Goal: Find specific page/section: Find specific page/section

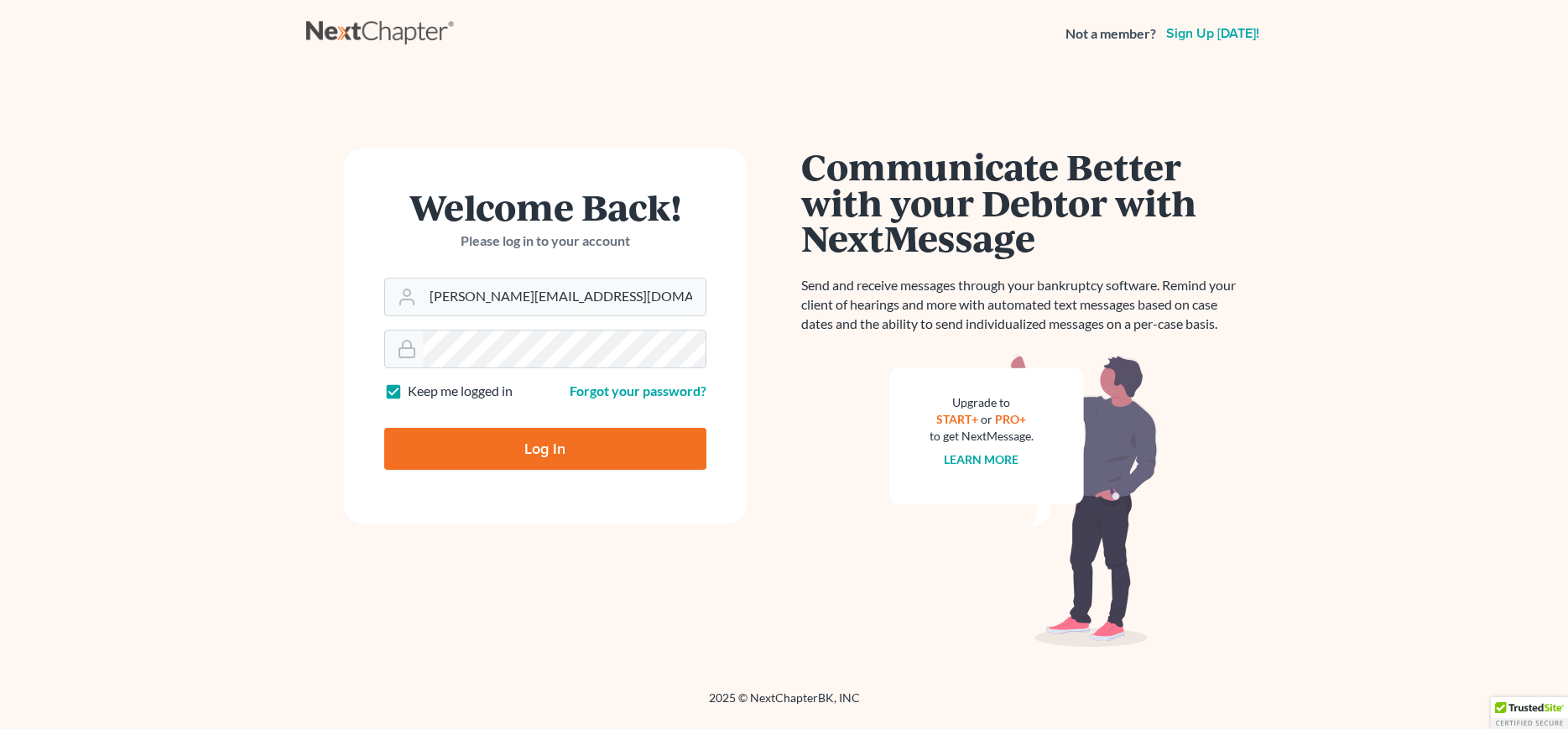
click at [532, 462] on input "Log In" at bounding box center [545, 448] width 322 height 41
type input "Thinking..."
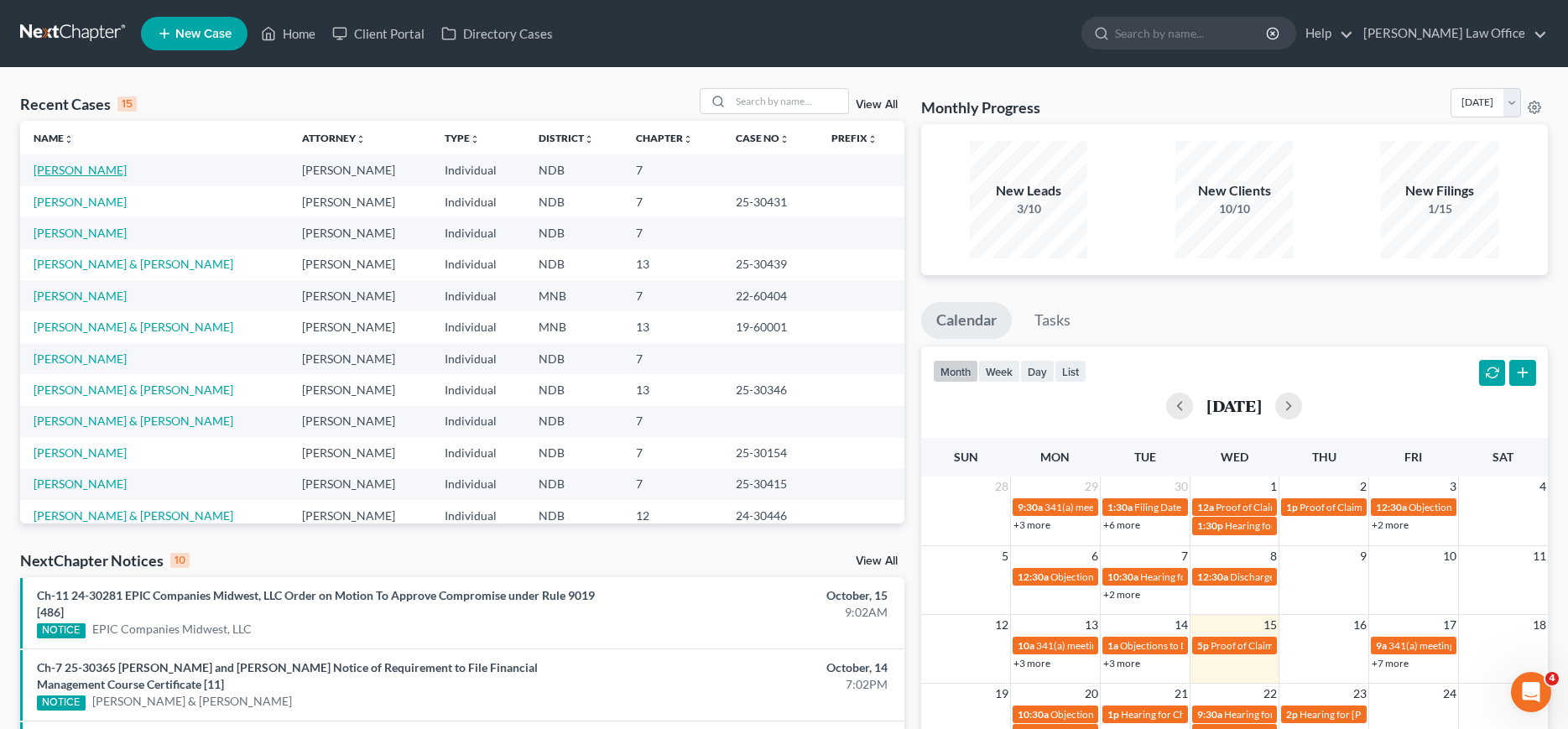
click at [78, 176] on link "[PERSON_NAME]" at bounding box center [80, 170] width 93 height 14
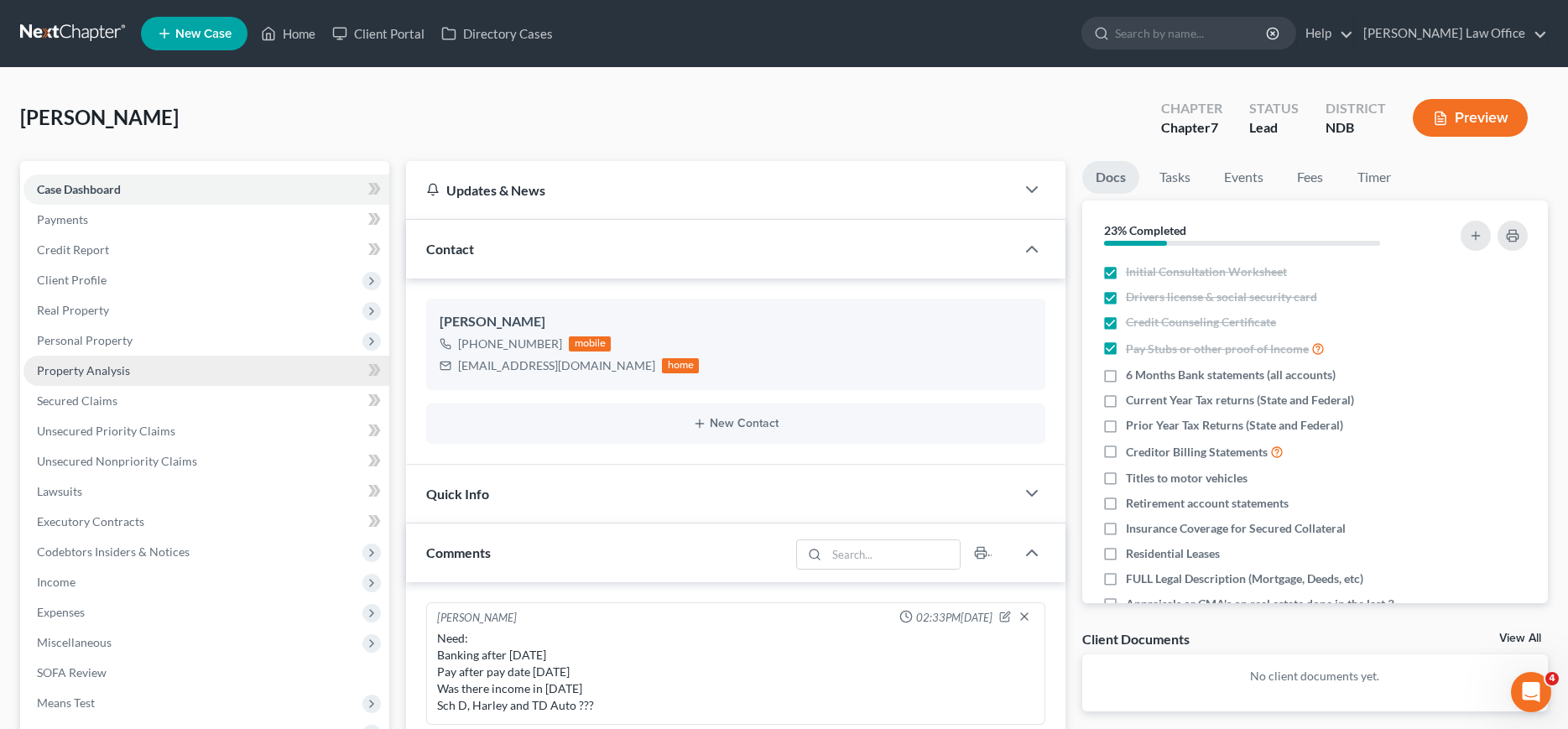
click at [64, 367] on span "Property Analysis" at bounding box center [83, 370] width 93 height 14
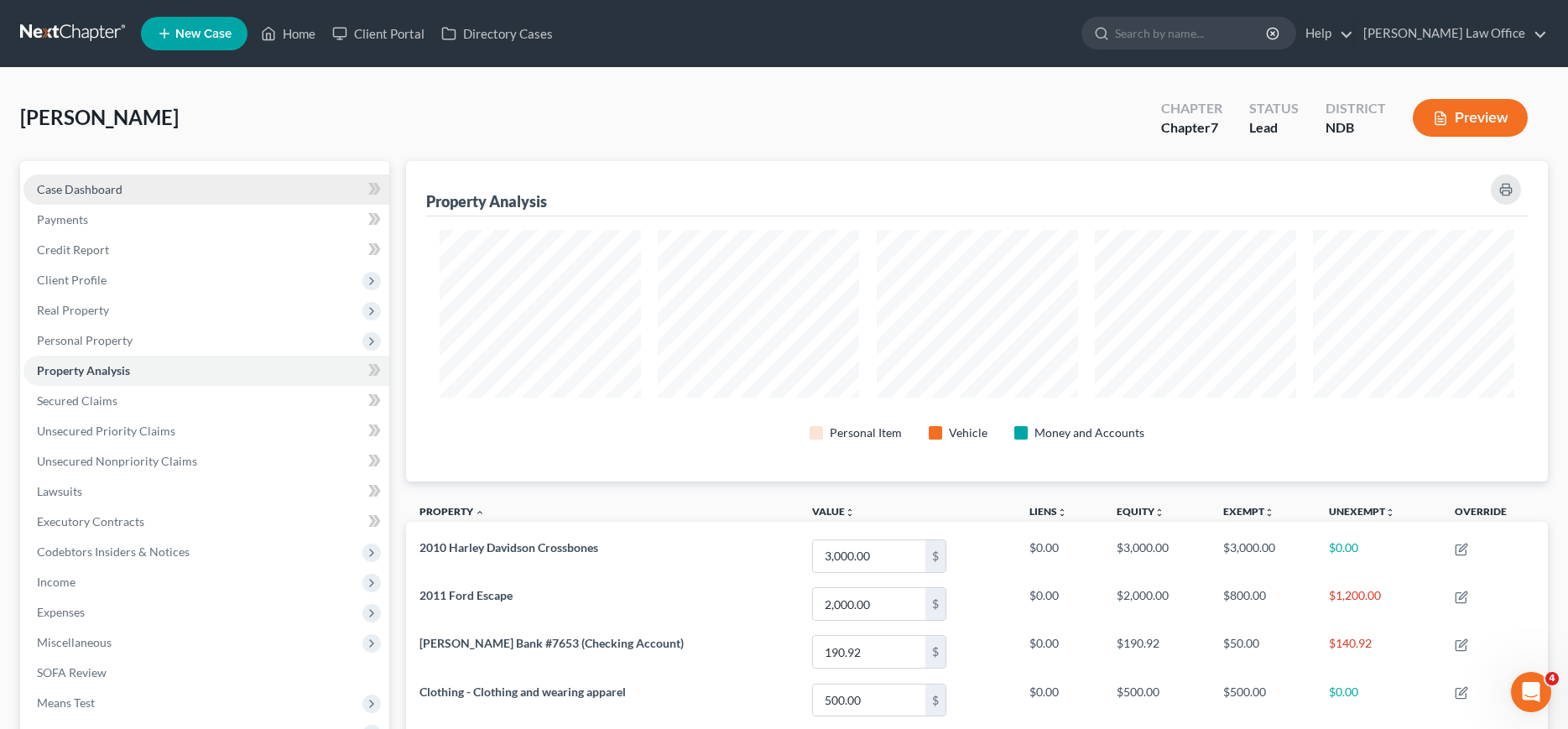
click at [121, 191] on span "Case Dashboard" at bounding box center [79, 189] width 86 height 14
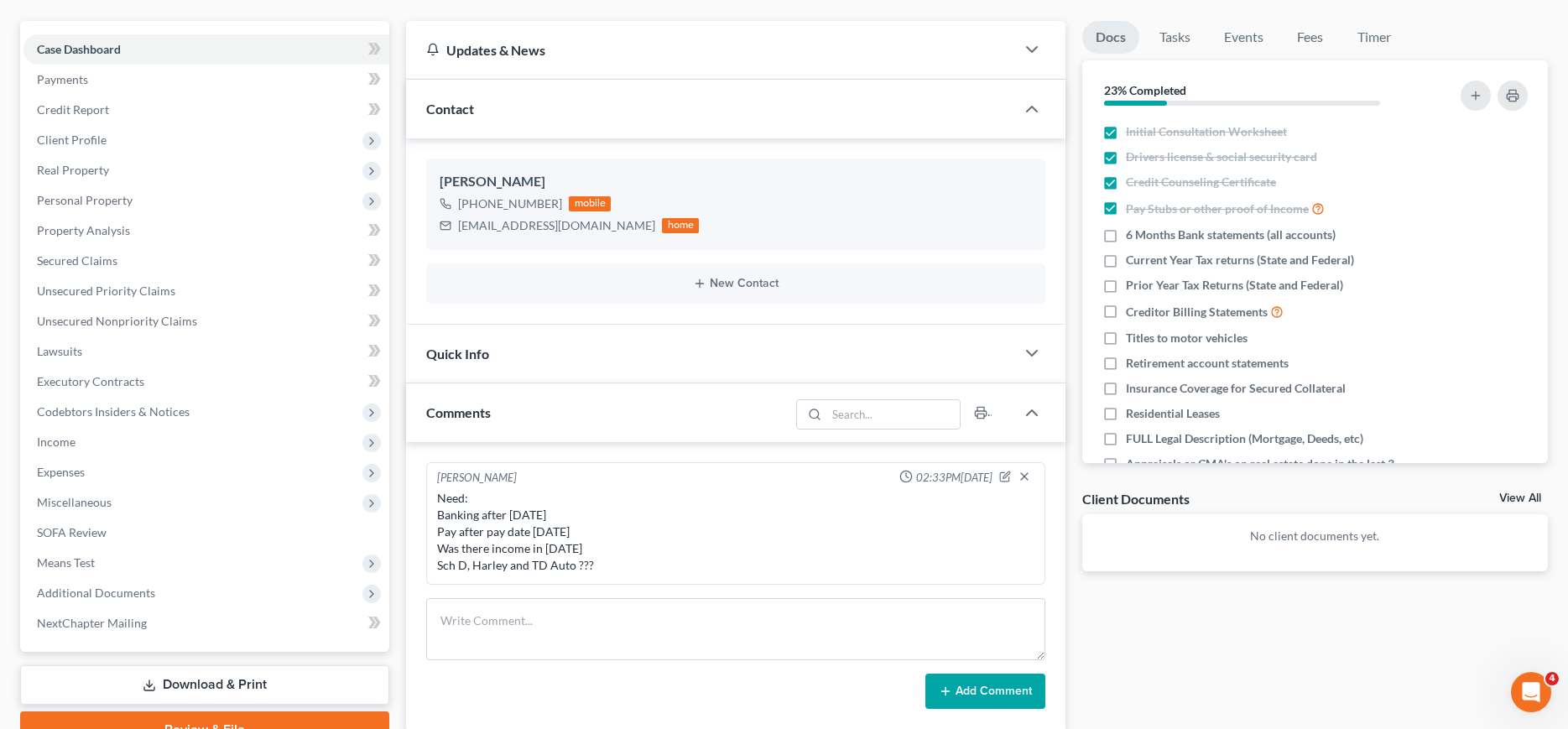
scroll to position [171, 0]
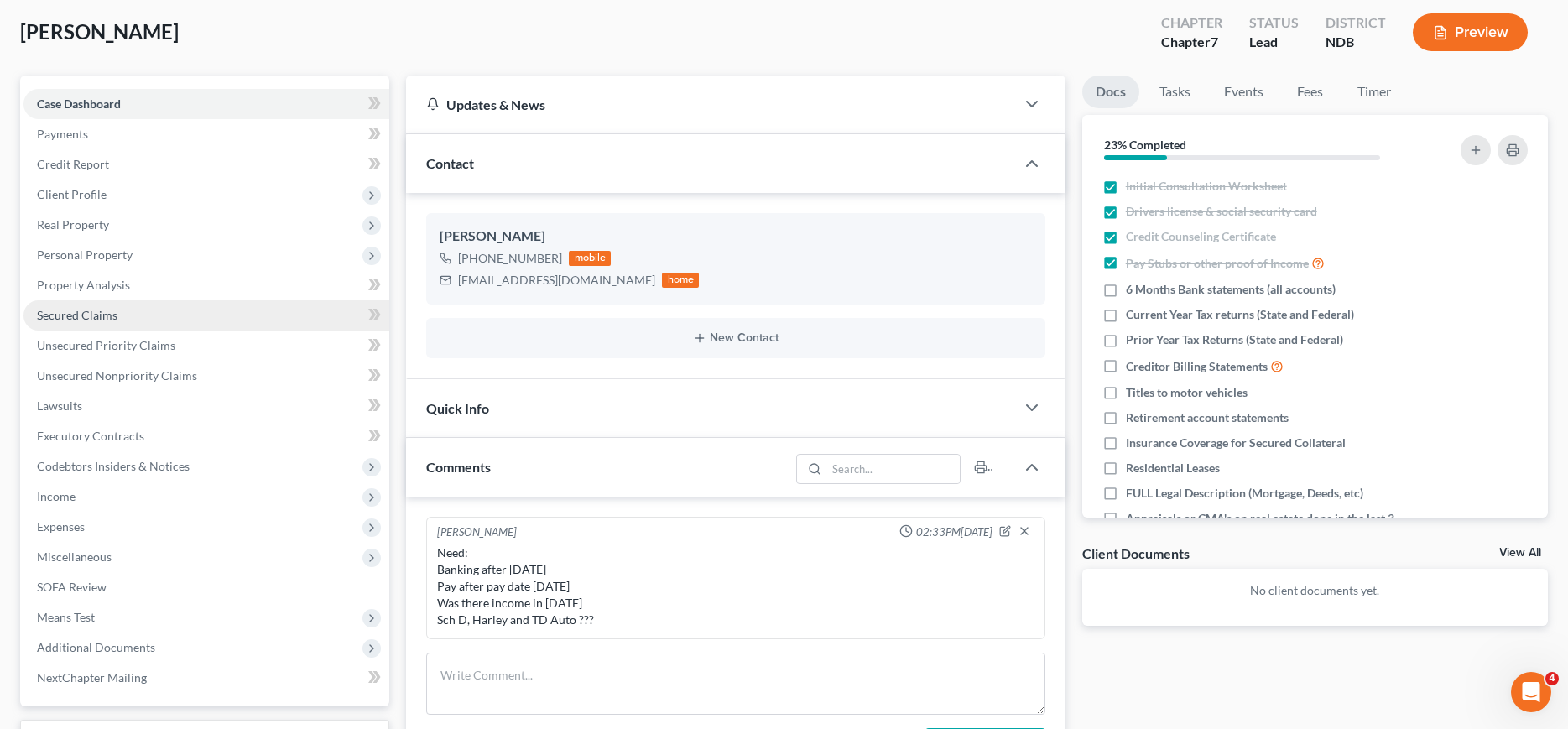
click at [100, 315] on span "Secured Claims" at bounding box center [77, 315] width 81 height 14
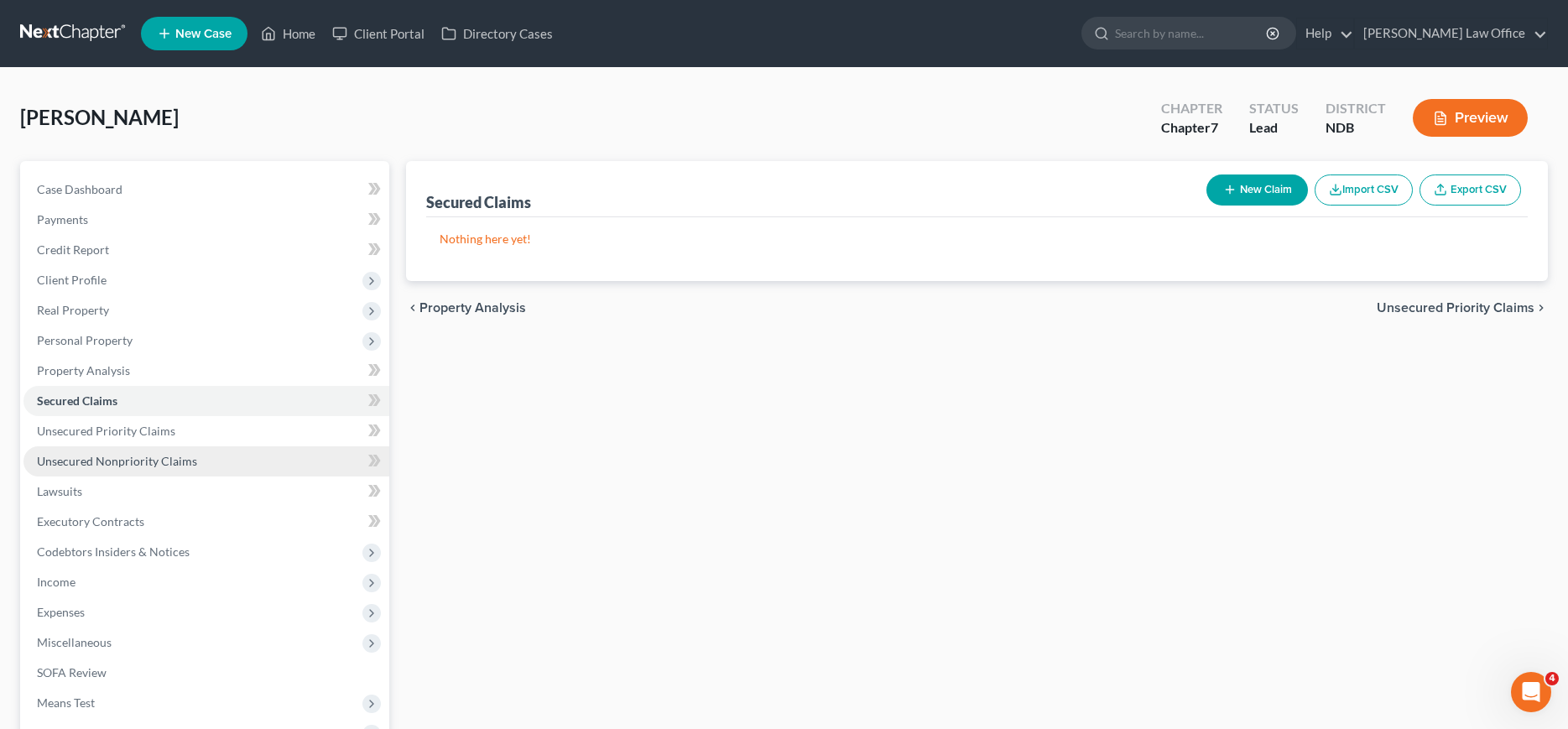
click at [100, 458] on span "Unsecured Nonpriority Claims" at bounding box center [117, 460] width 160 height 14
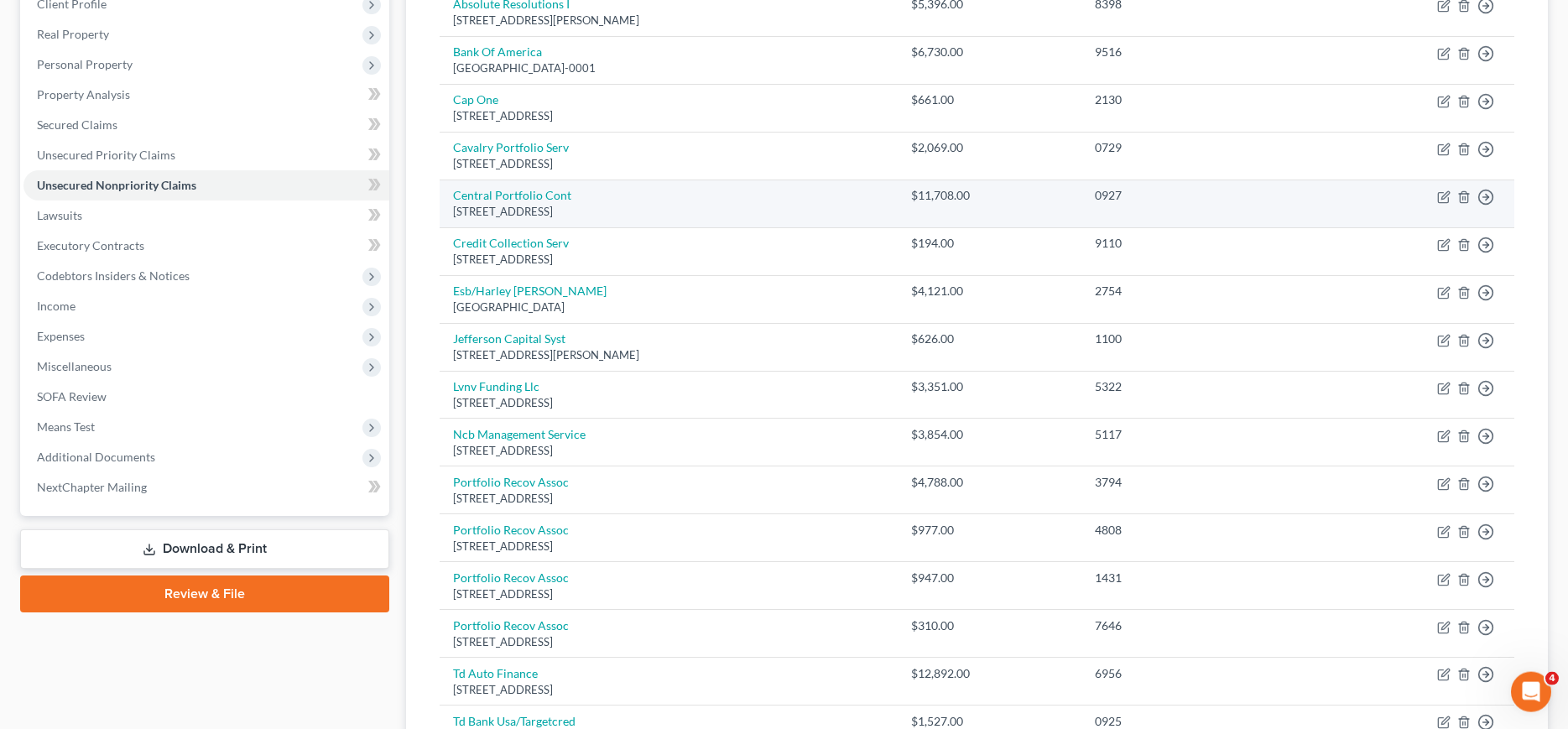
scroll to position [343, 0]
